Goal: Task Accomplishment & Management: Manage account settings

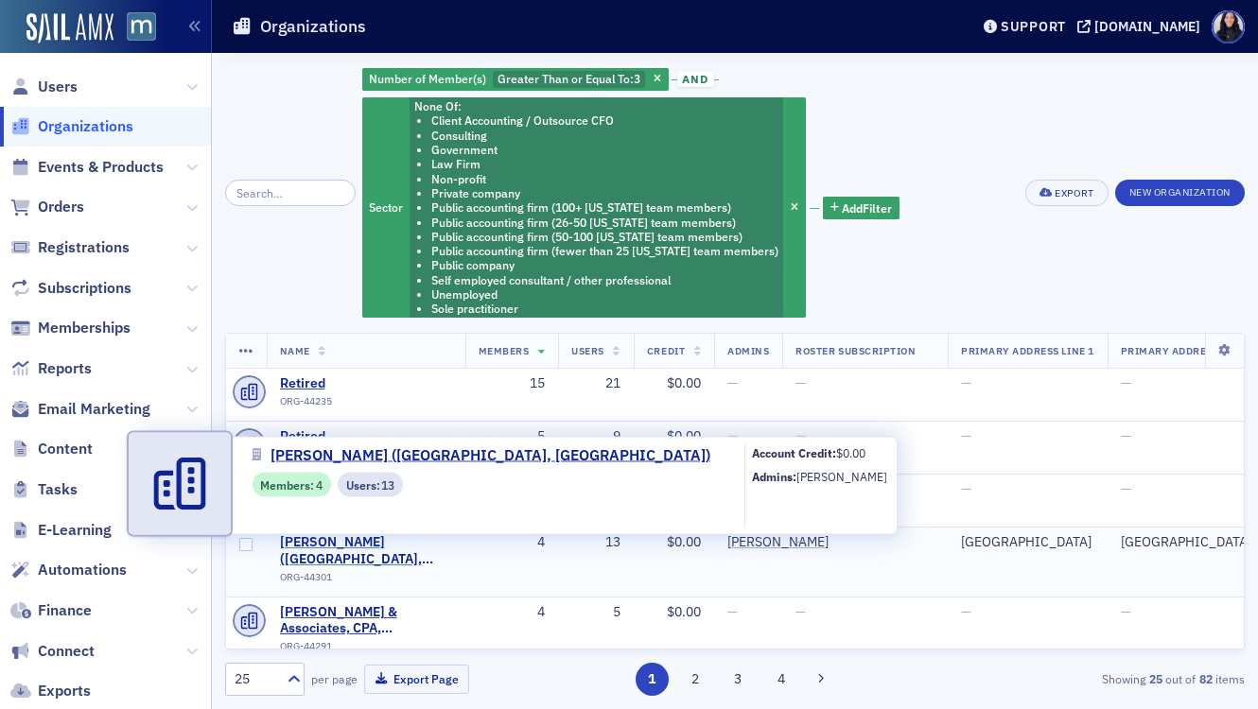
click at [341, 548] on span "[PERSON_NAME] ([GEOGRAPHIC_DATA], [GEOGRAPHIC_DATA])" at bounding box center [366, 550] width 172 height 33
select select "US"
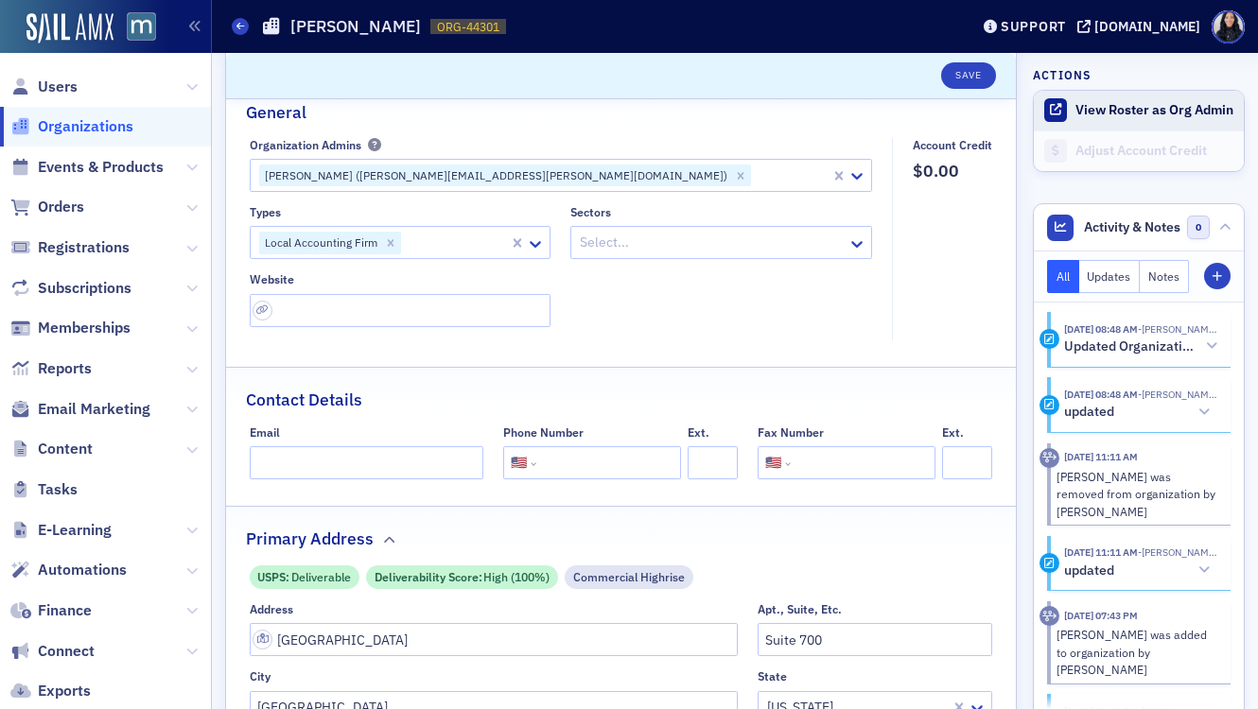
scroll to position [1, 0]
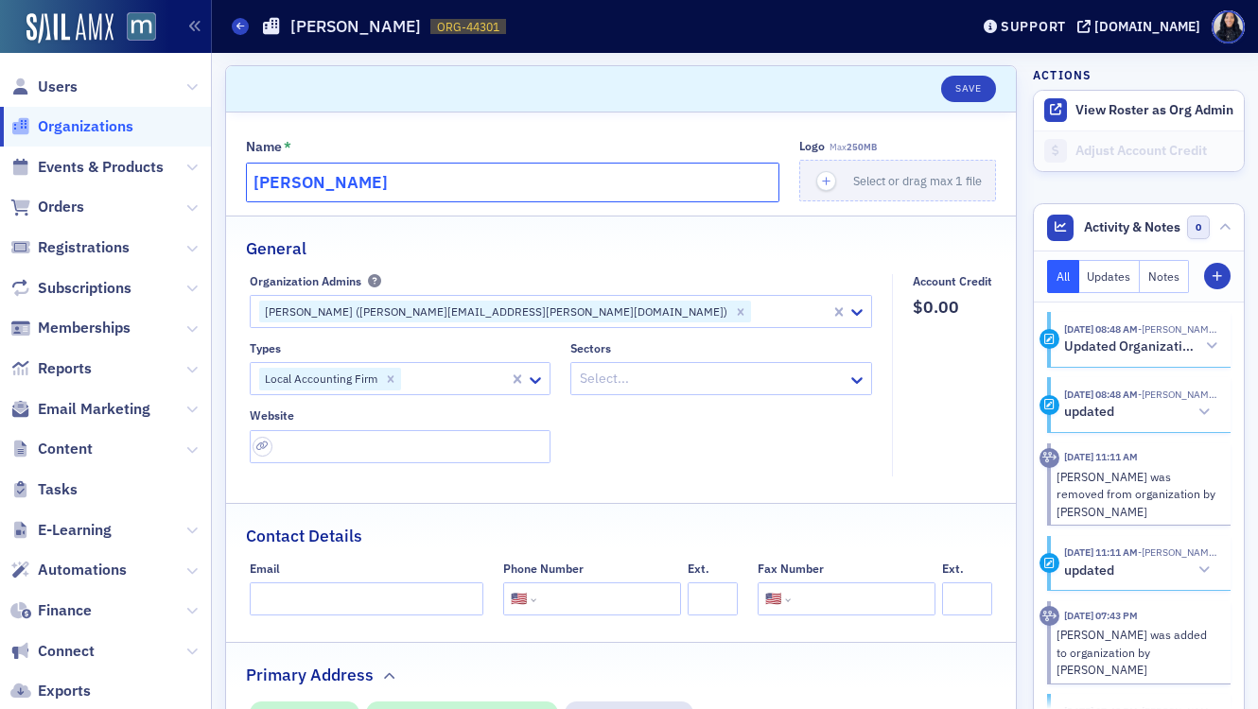
click at [447, 182] on input "[PERSON_NAME]" at bounding box center [512, 183] width 533 height 40
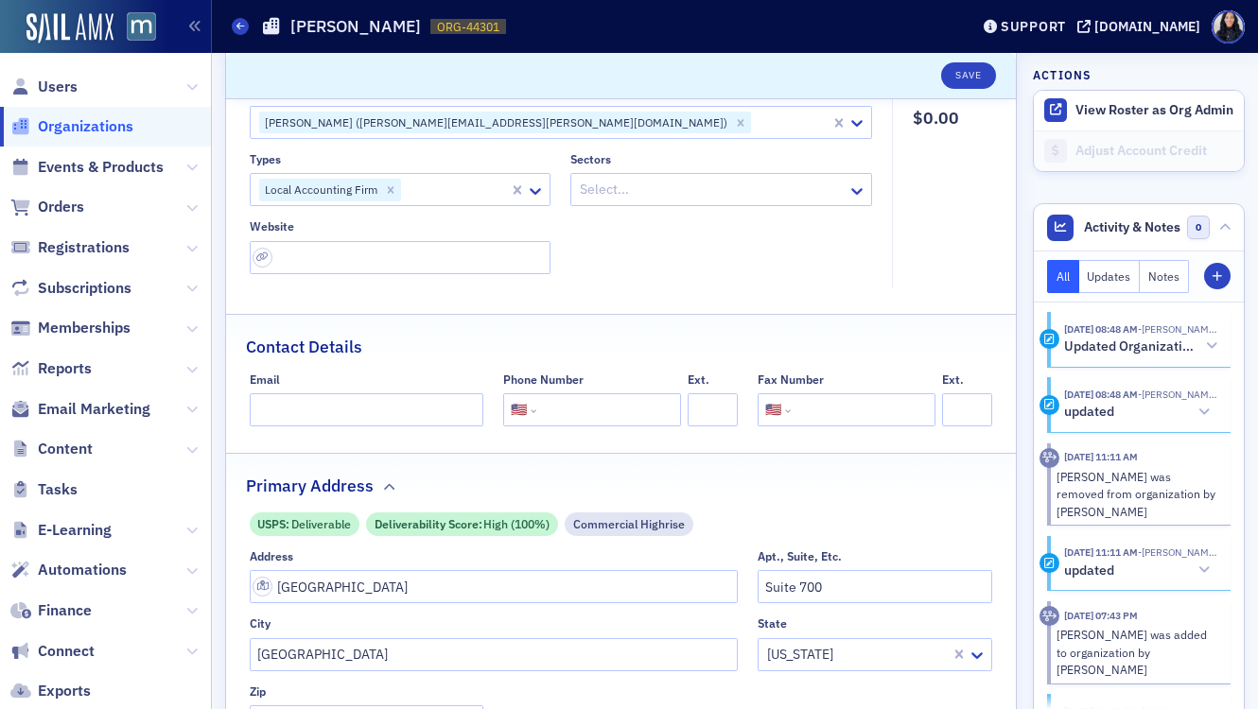
scroll to position [182, 0]
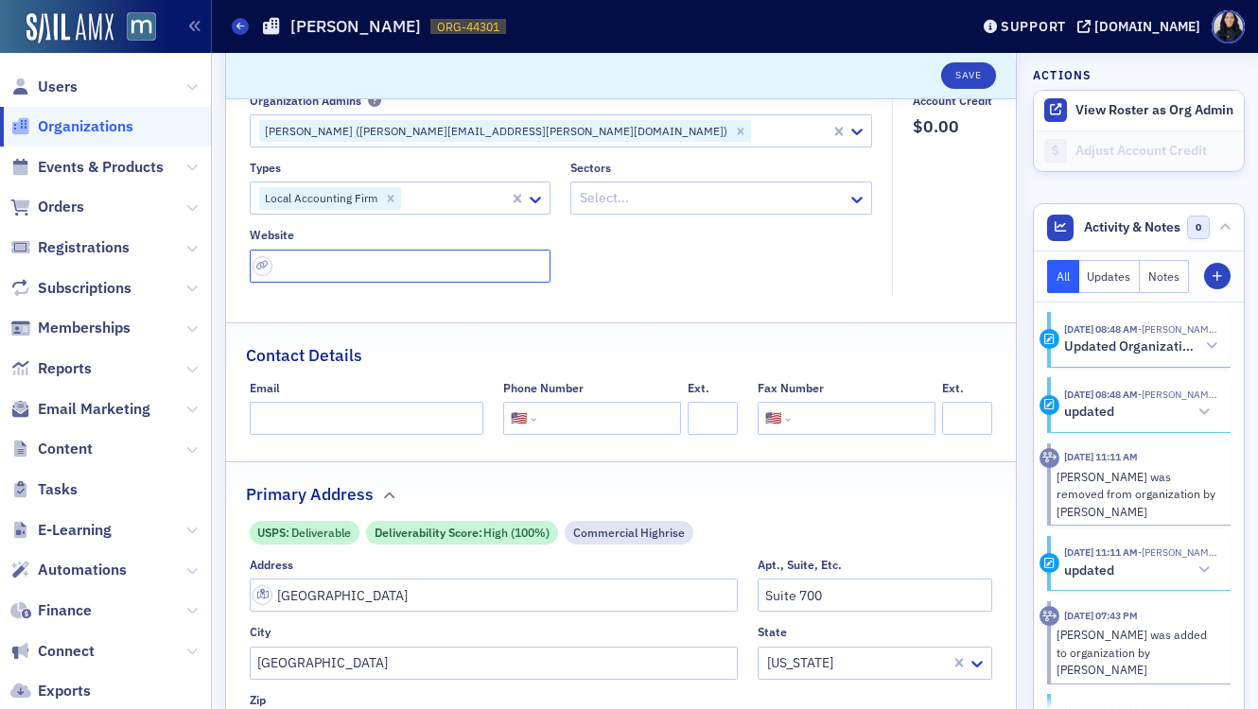
click at [471, 267] on input "url" at bounding box center [401, 266] width 302 height 33
paste input "[URL][DOMAIN_NAME][PERSON_NAME]"
type input "[URL][DOMAIN_NAME][PERSON_NAME]"
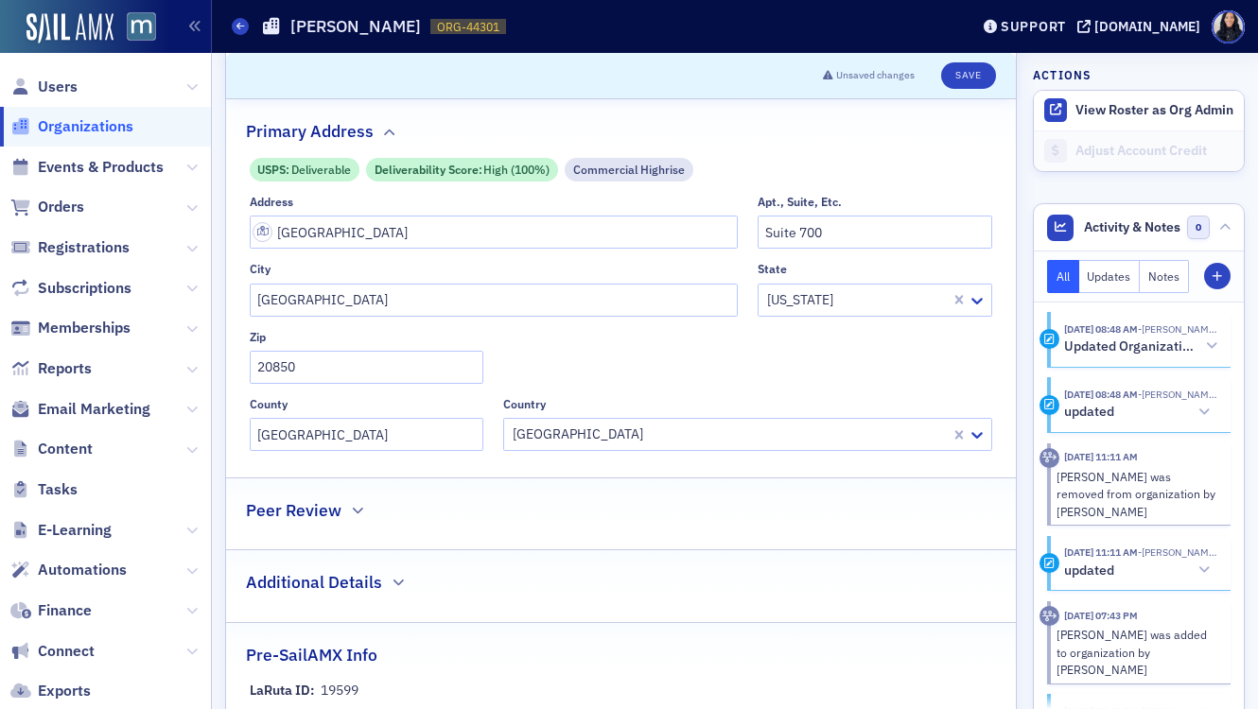
scroll to position [436, 0]
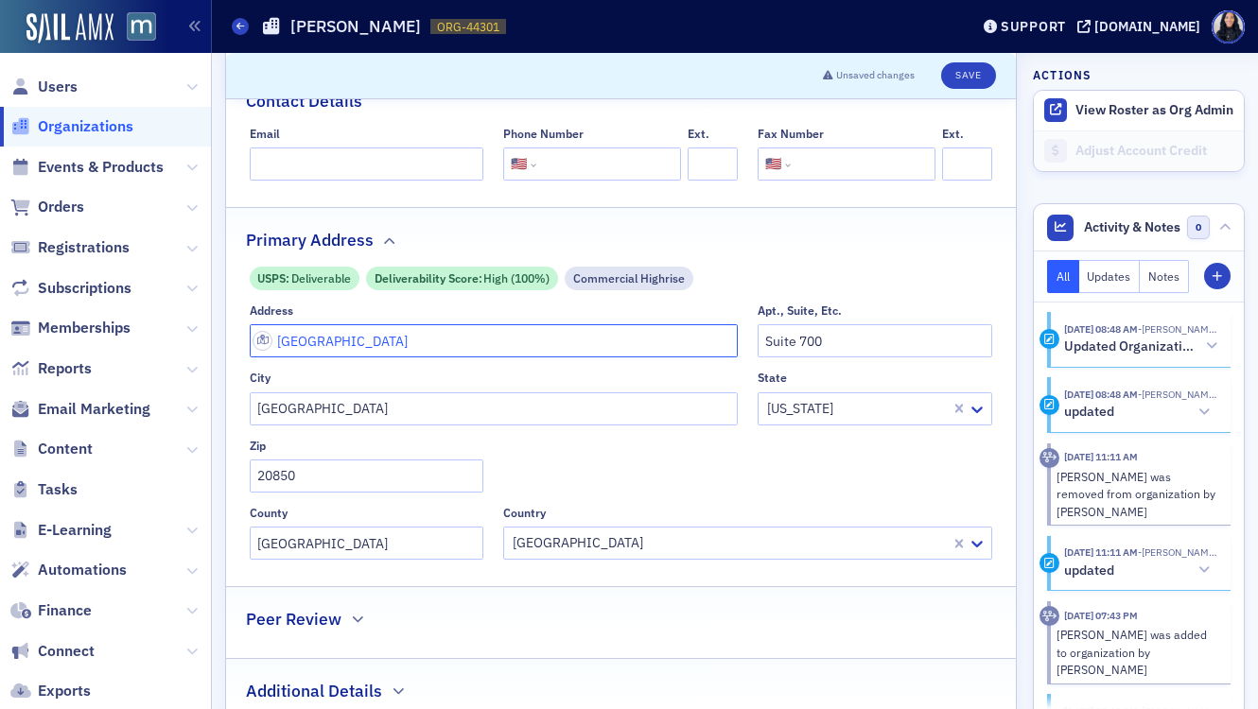
click at [409, 339] on input "[GEOGRAPHIC_DATA]" at bounding box center [494, 340] width 489 height 33
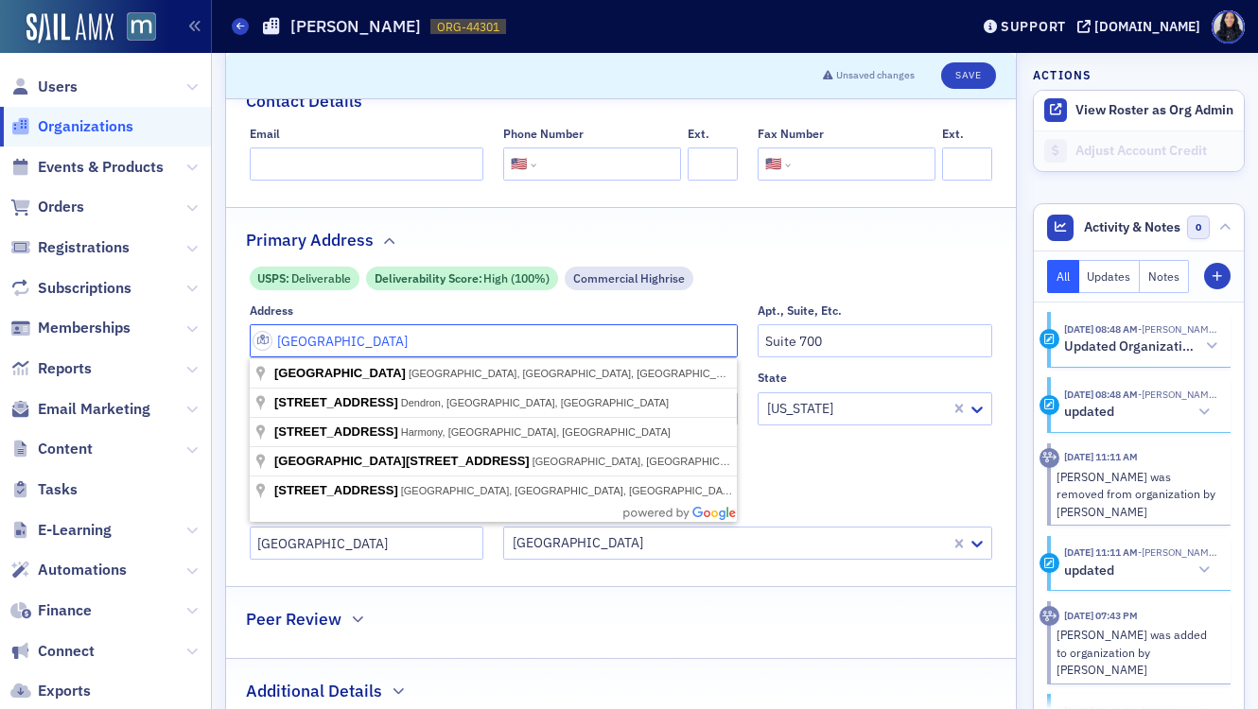
click at [409, 339] on input "[GEOGRAPHIC_DATA]" at bounding box center [494, 340] width 489 height 33
paste input "[STREET_ADDRESS]"
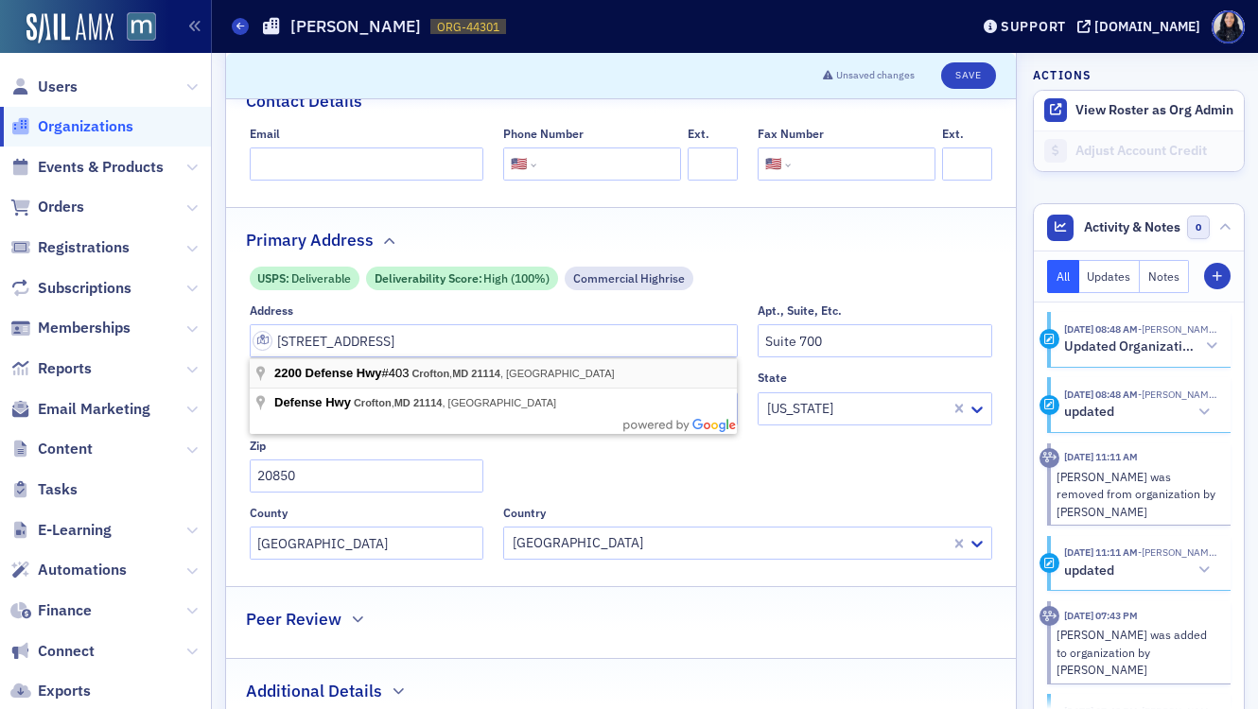
type input "[STREET_ADDRESS]"
type input "Crofton"
type input "21114"
type input "[PERSON_NAME] Arundel County"
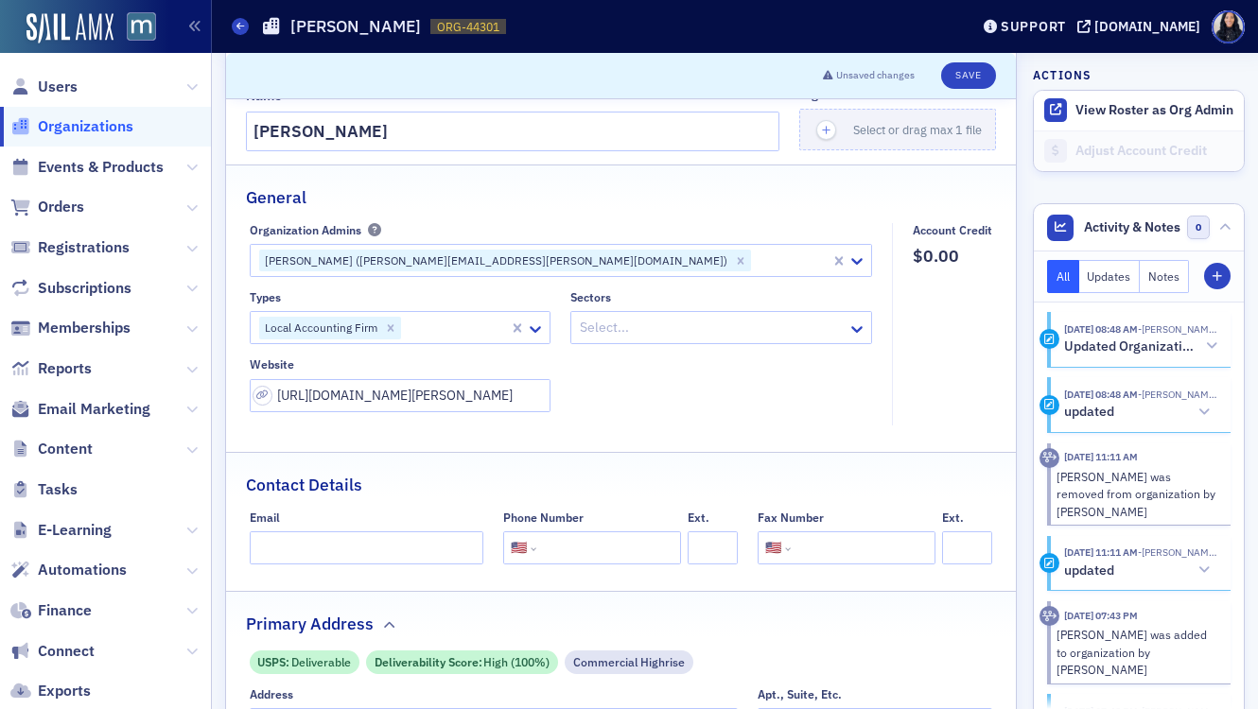
scroll to position [0, 0]
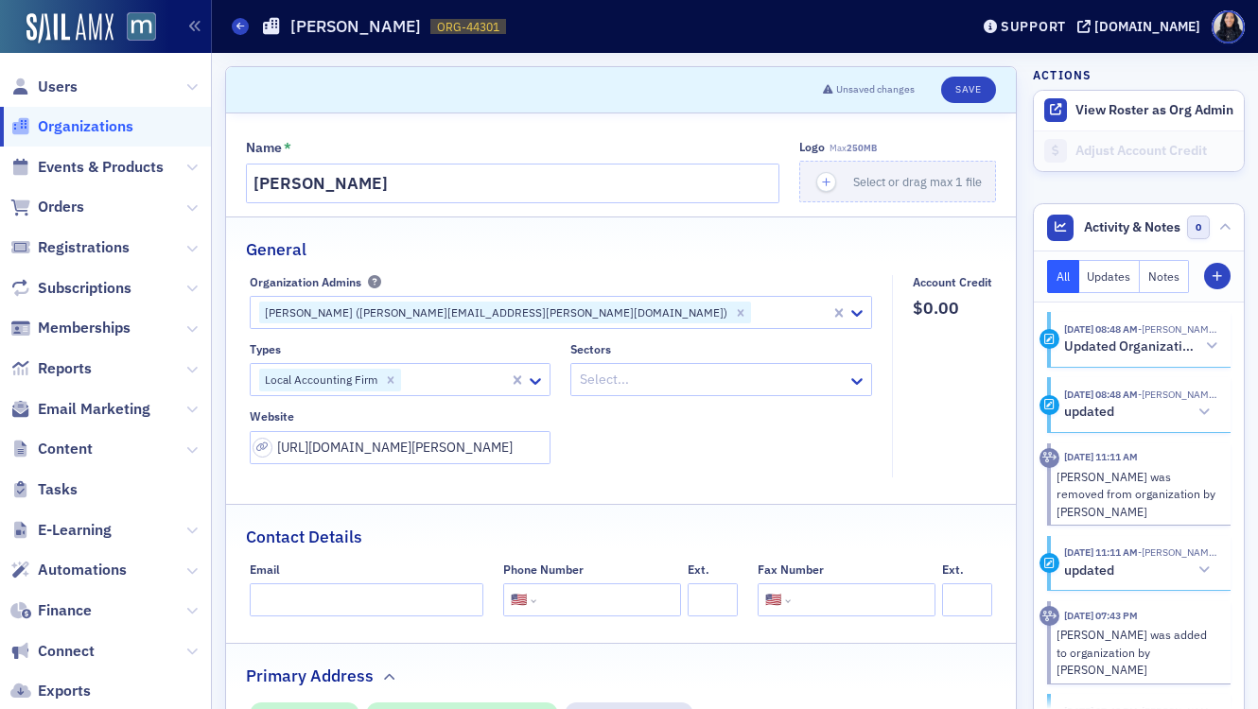
click at [564, 602] on input "tel" at bounding box center [606, 599] width 133 height 33
paste input "[PHONE_NUMBER]"
type input "[PHONE_NUMBER]"
click at [663, 520] on div "Contact Details" at bounding box center [621, 527] width 750 height 44
click at [852, 381] on icon at bounding box center [856, 381] width 19 height 19
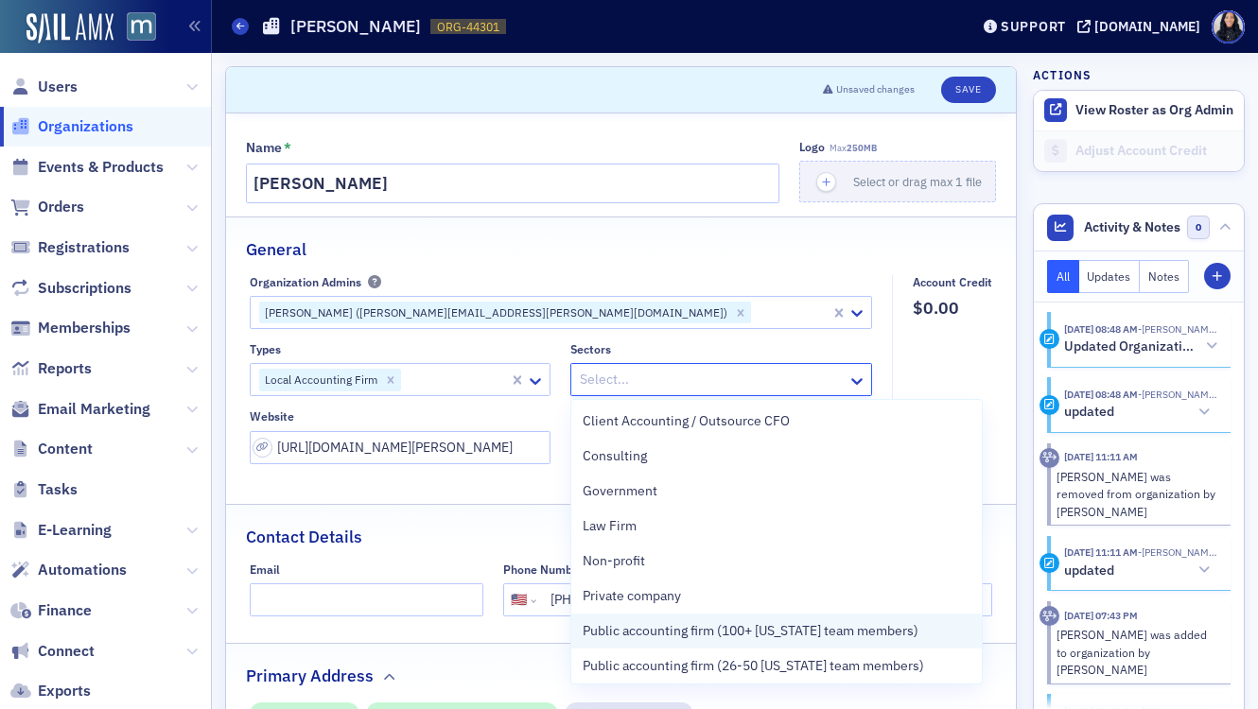
click at [742, 634] on span "Public accounting firm (100+ [US_STATE] team members)" at bounding box center [750, 631] width 336 height 20
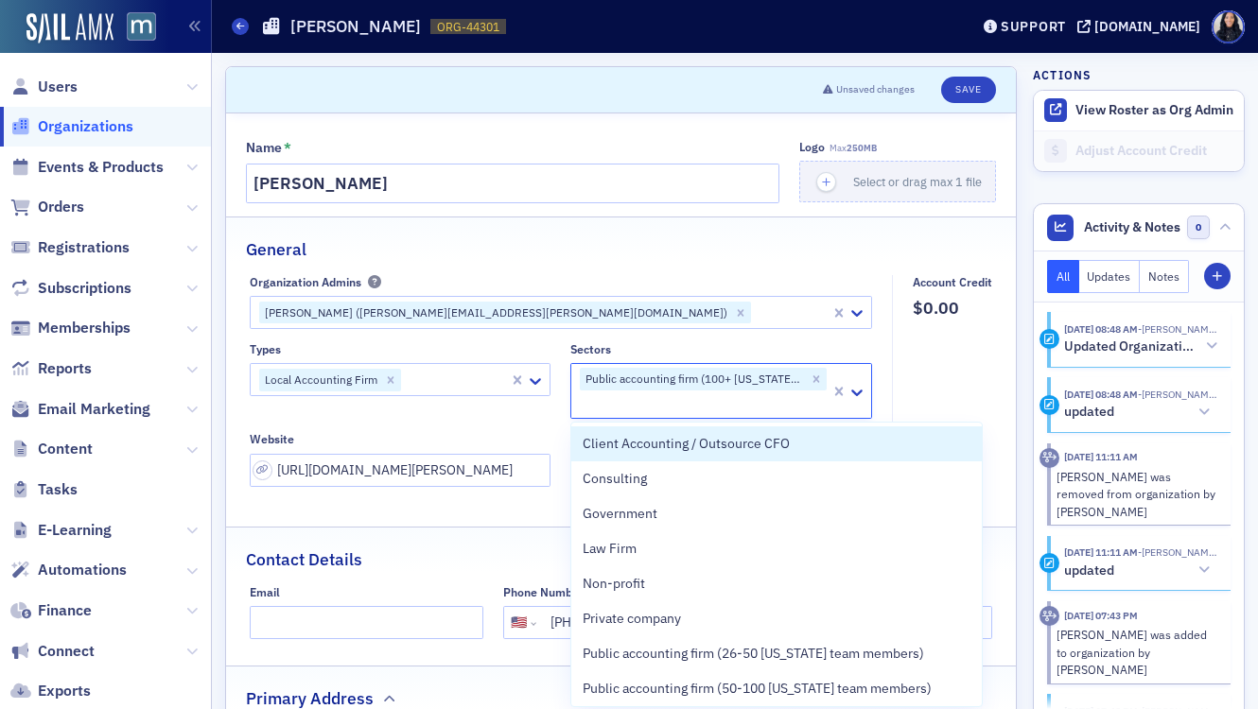
click at [471, 384] on div at bounding box center [455, 380] width 105 height 24
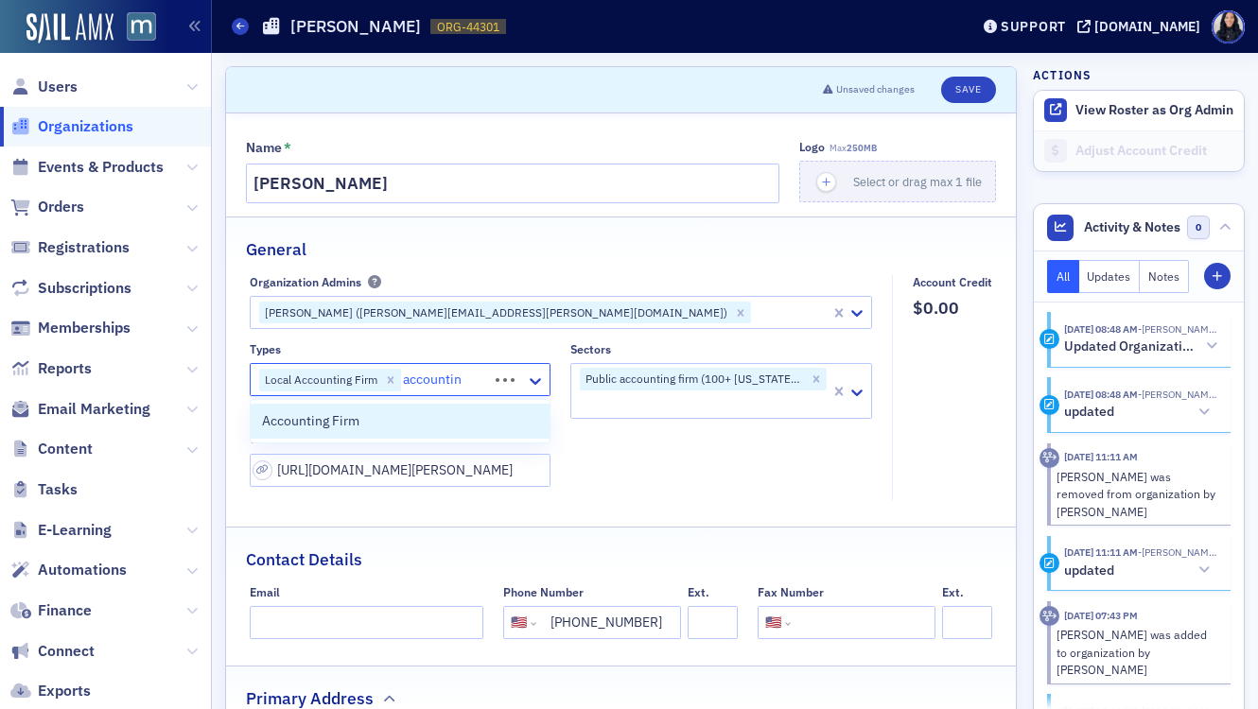
type input "accounting"
click at [422, 425] on div "Accounting Firm" at bounding box center [400, 421] width 277 height 20
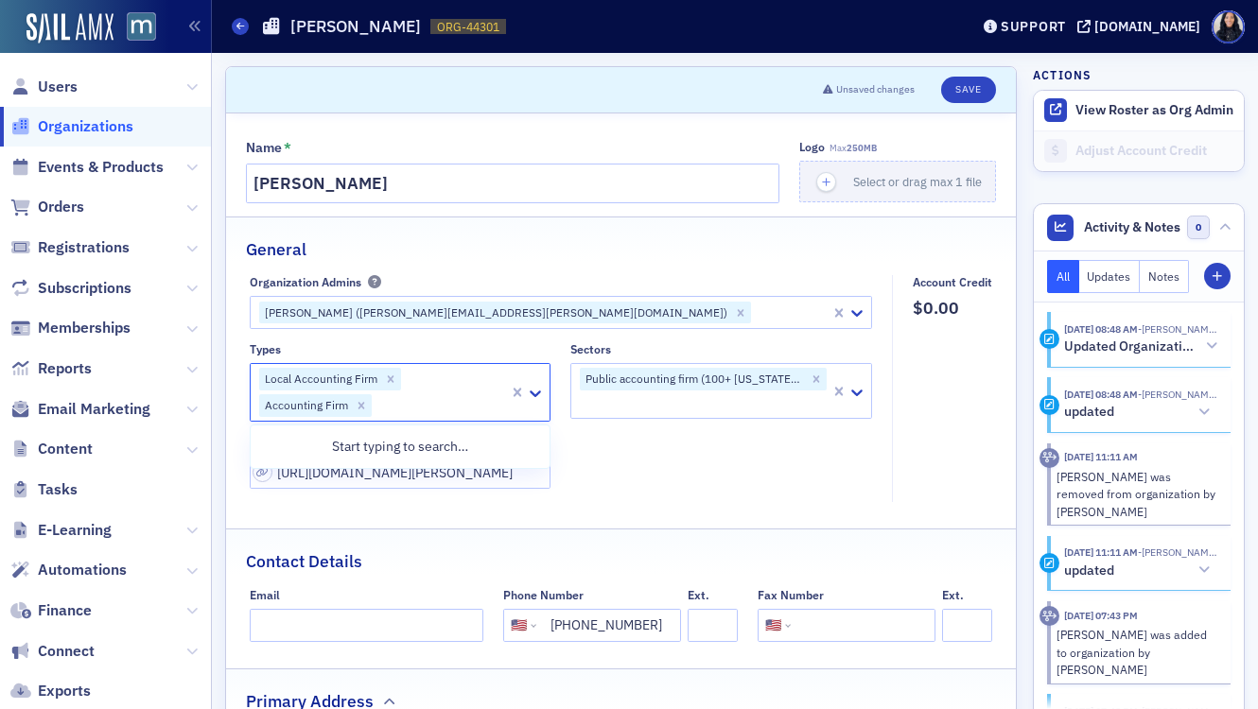
click at [629, 460] on div "Types option Accounting Firm, selected. 0 results available. Use Up and Down to…" at bounding box center [561, 415] width 623 height 147
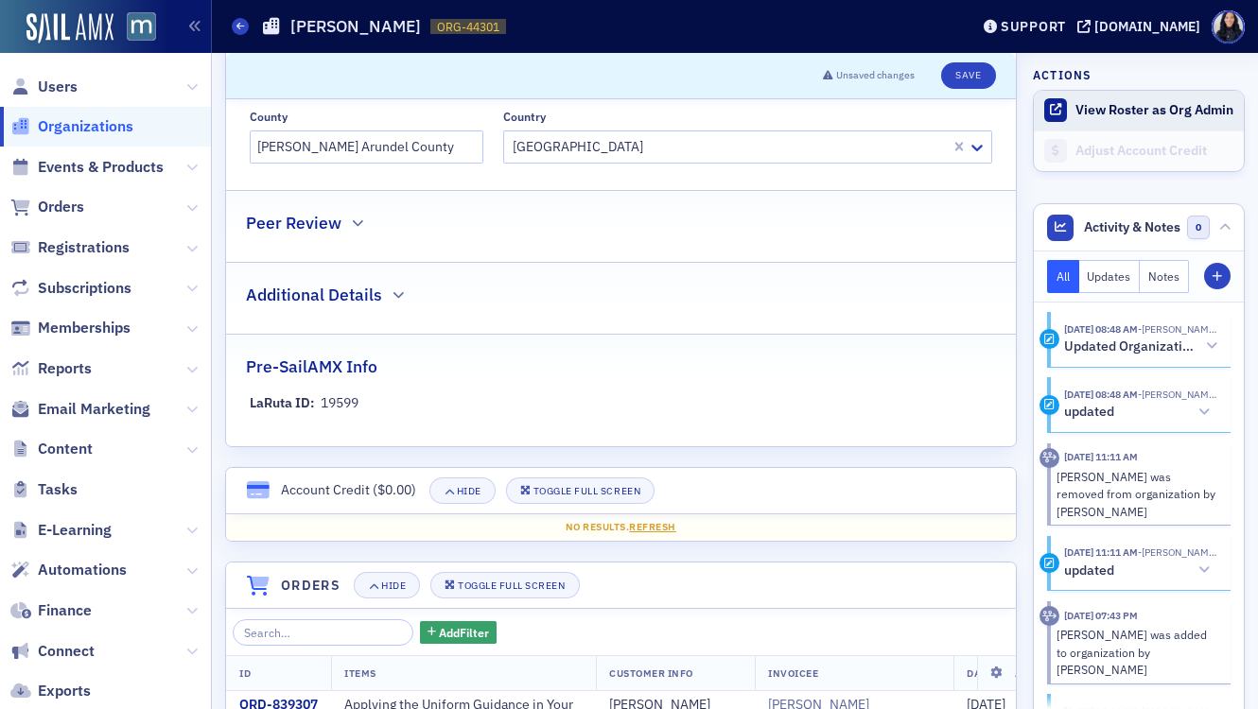
scroll to position [849, 0]
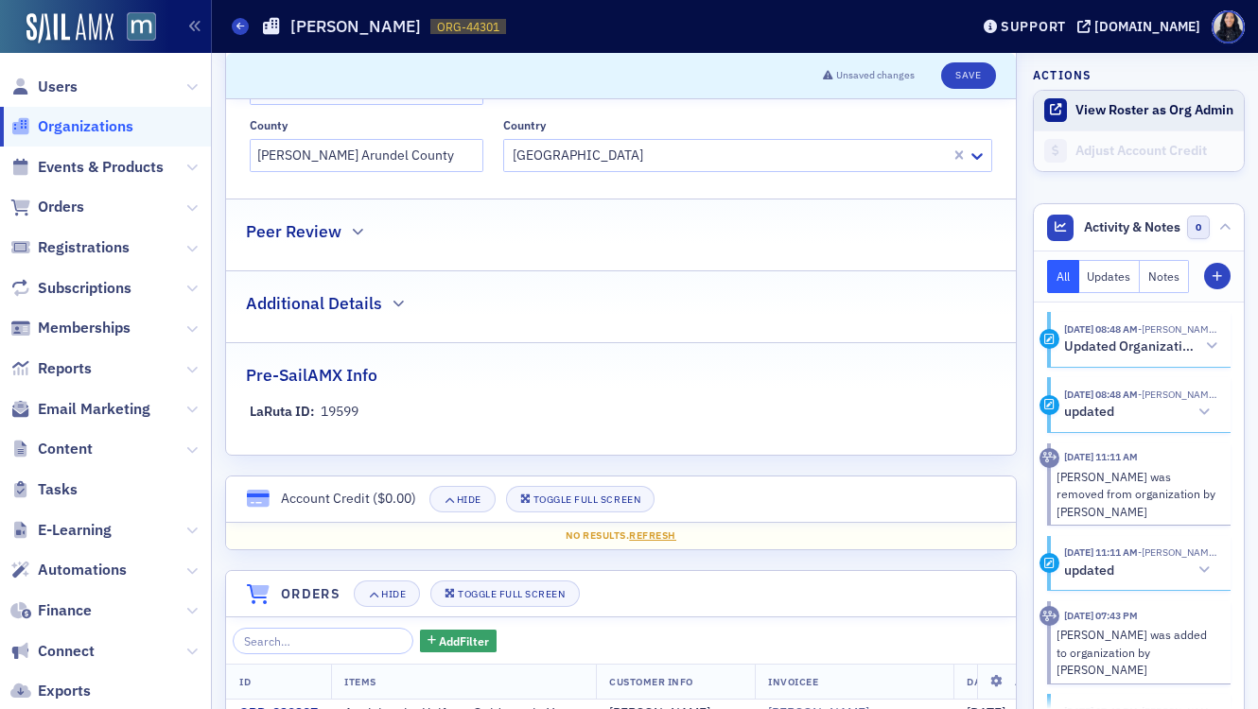
click at [1118, 109] on button "View Roster as Org Admin" at bounding box center [1154, 110] width 158 height 17
click at [961, 75] on button "Save" at bounding box center [968, 75] width 54 height 26
select select "US"
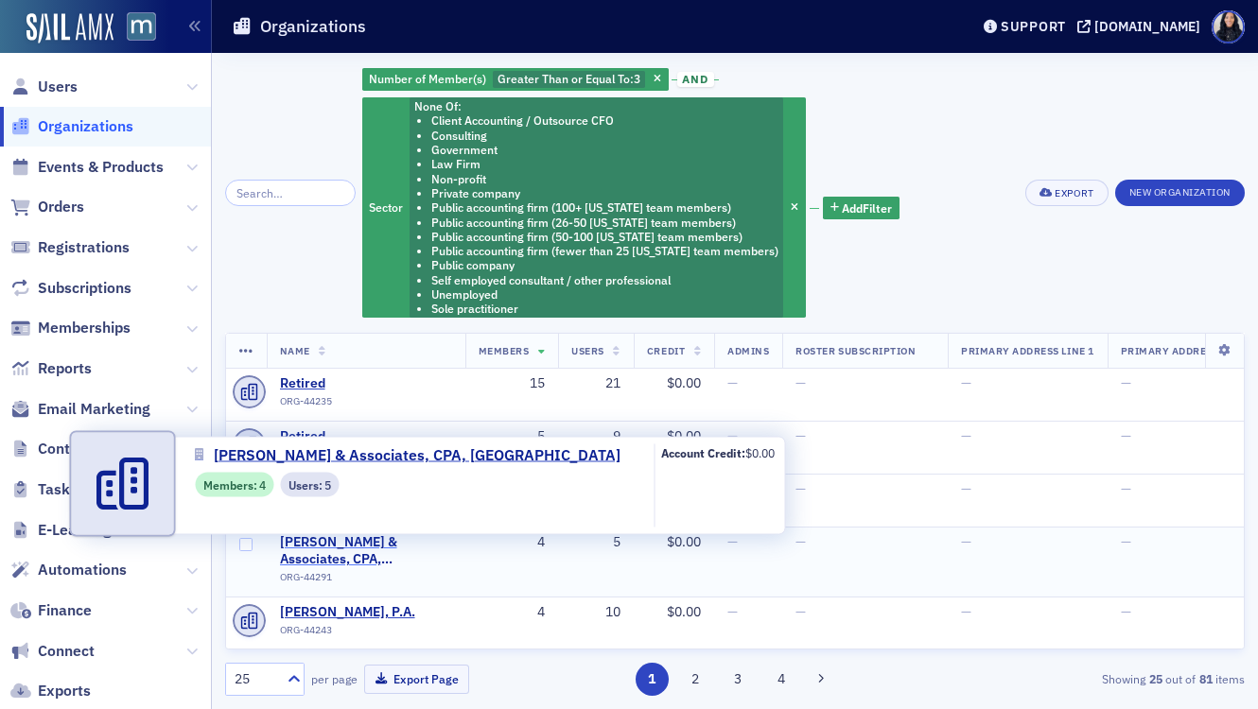
click at [351, 544] on span "[PERSON_NAME] & Associates, CPA, [GEOGRAPHIC_DATA]" at bounding box center [366, 550] width 172 height 33
select select "US"
